Goal: Check status: Check status

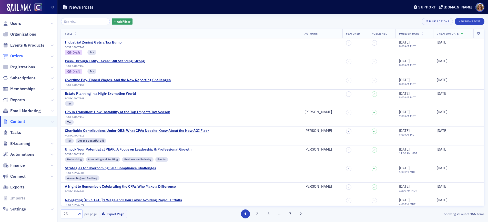
click at [16, 56] on span "Orders" at bounding box center [16, 56] width 13 height 6
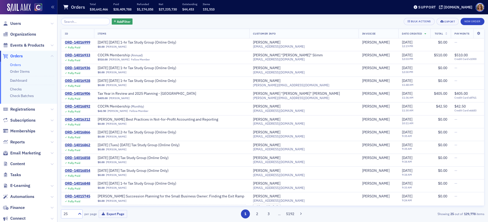
click at [80, 21] on input "search" at bounding box center [85, 21] width 49 height 7
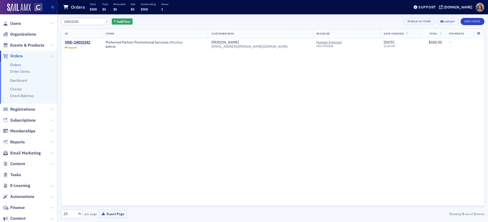
type input "14015142"
click at [105, 22] on button "×" at bounding box center [107, 21] width 5 height 5
